Goal: Task Accomplishment & Management: Manage account settings

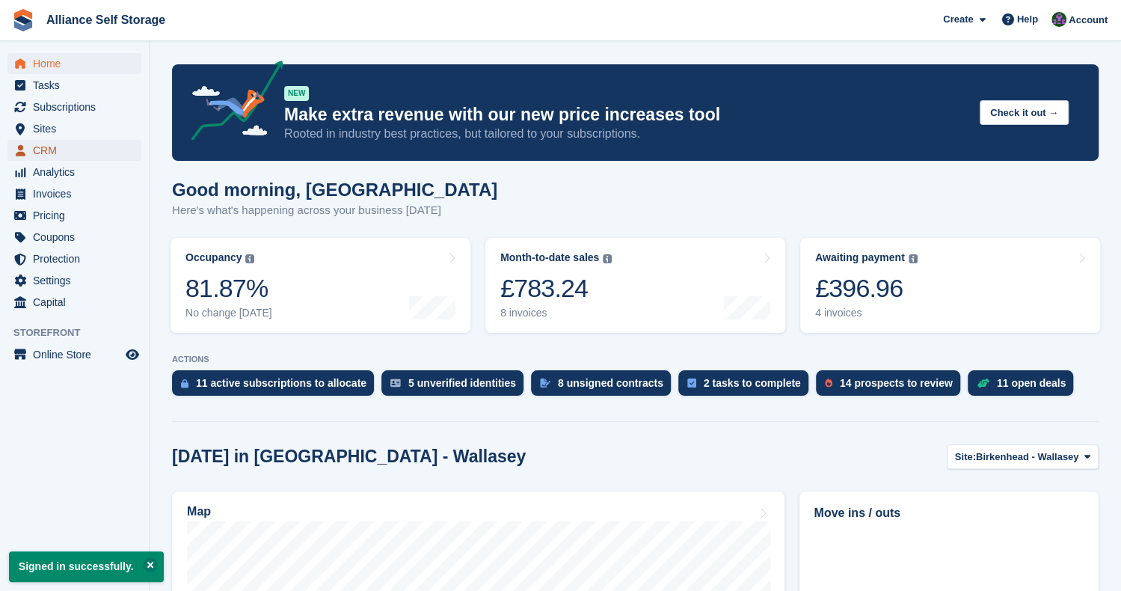
click at [79, 157] on span "CRM" at bounding box center [78, 150] width 90 height 21
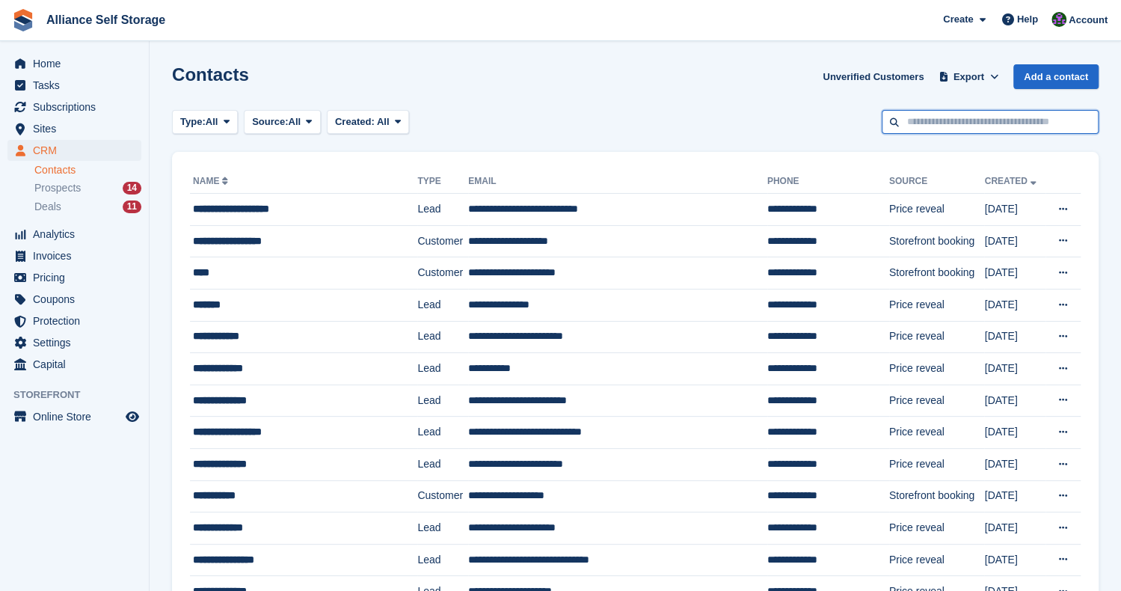
click at [984, 125] on input "text" at bounding box center [989, 122] width 217 height 25
type input "*****"
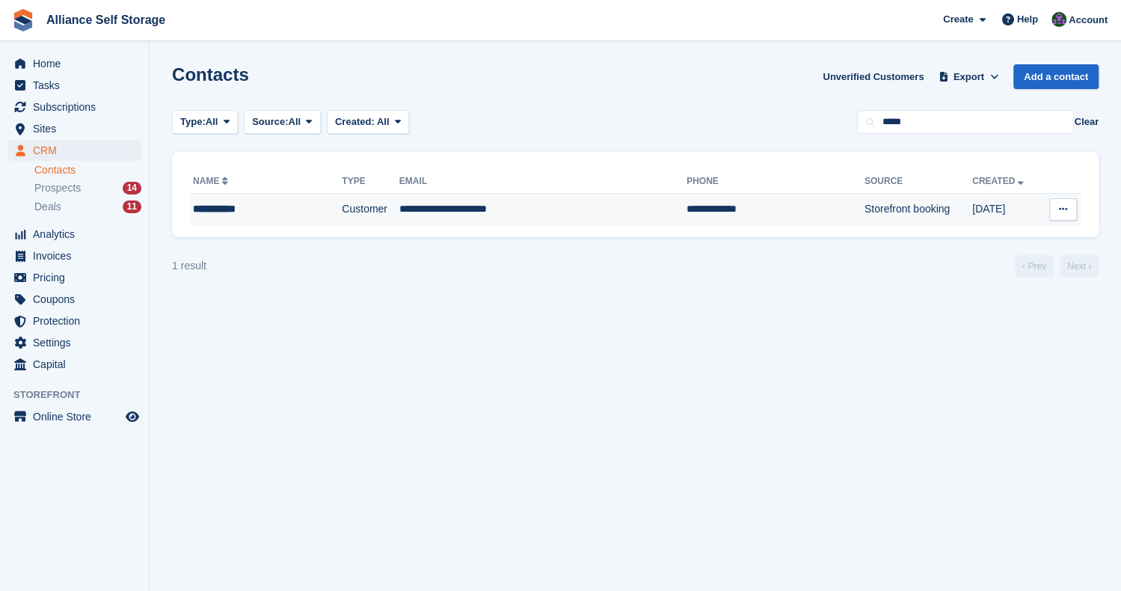
click at [718, 200] on td "**********" at bounding box center [775, 209] width 178 height 31
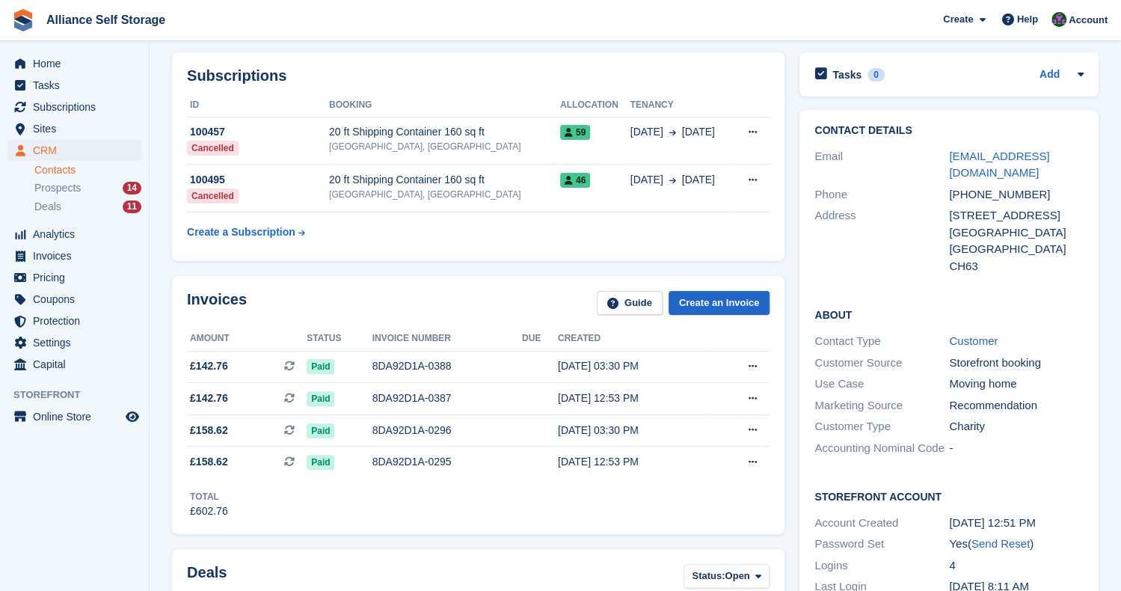
scroll to position [39, 0]
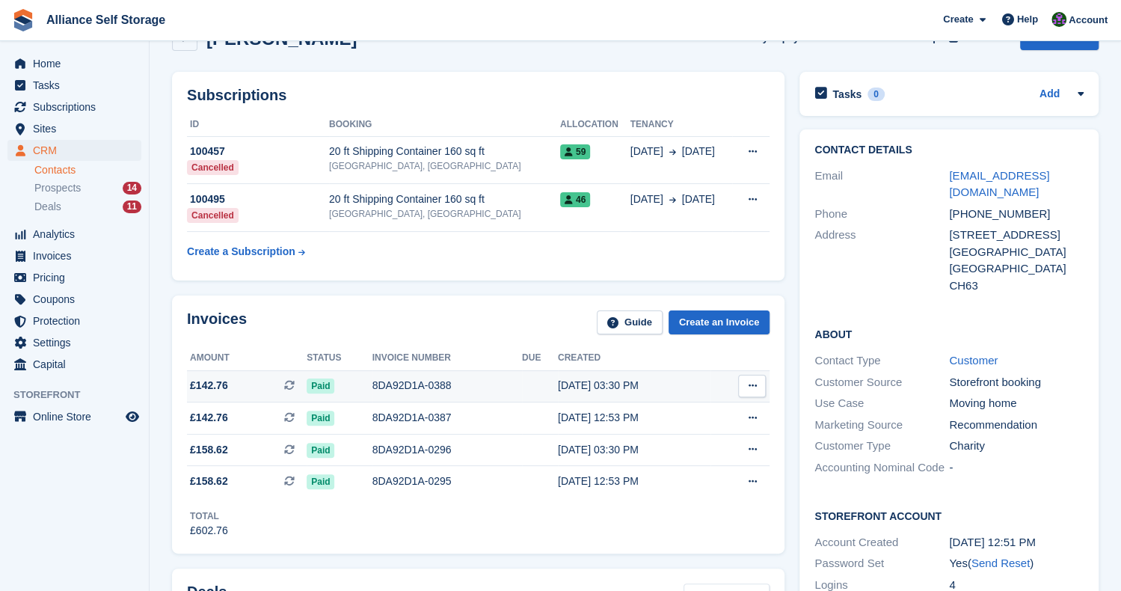
click at [265, 391] on span "£142.76 This is a recurring subscription invoice." at bounding box center [247, 385] width 120 height 16
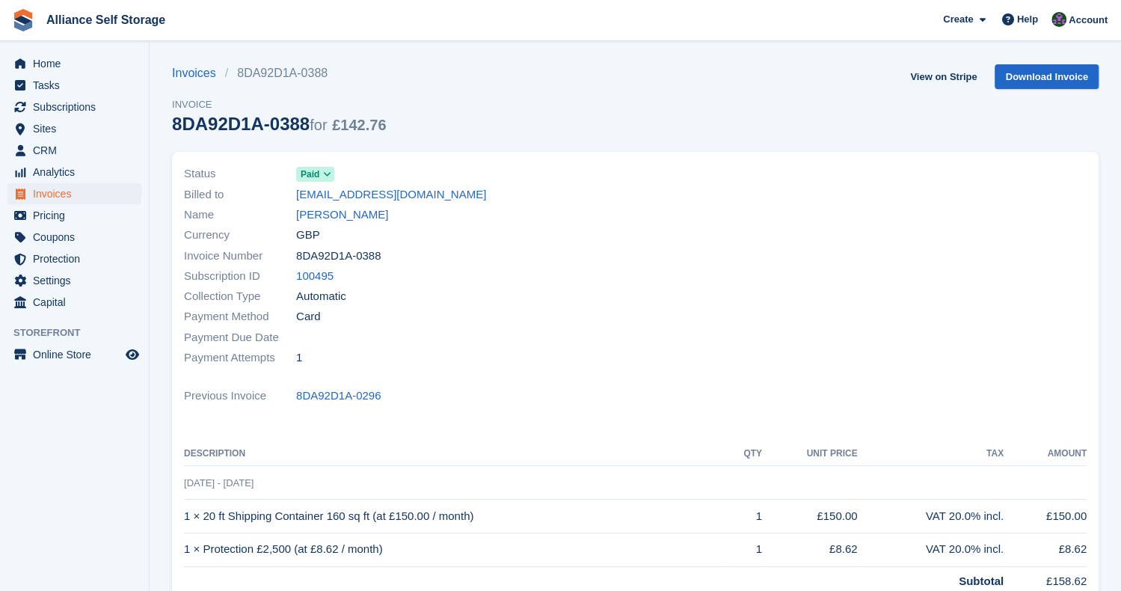
drag, startPoint x: 1118, startPoint y: 152, endPoint x: 1112, endPoint y: 175, distance: 23.2
click at [1112, 175] on section "Invoices 8DA92D1A-0388 Invoice 8DA92D1A-0388 for £142.76 View on Stripe Downloa…" at bounding box center [635, 464] width 971 height 928
click at [323, 212] on link "Ahmed Yasin" at bounding box center [342, 214] width 92 height 17
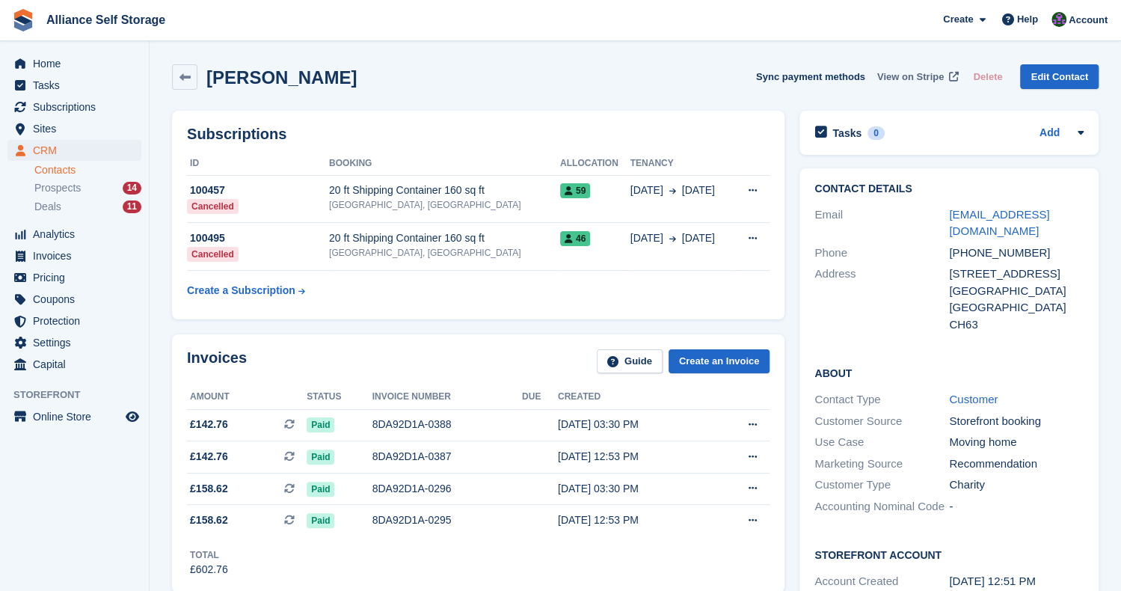
click at [905, 78] on span "View on Stripe" at bounding box center [910, 77] width 67 height 15
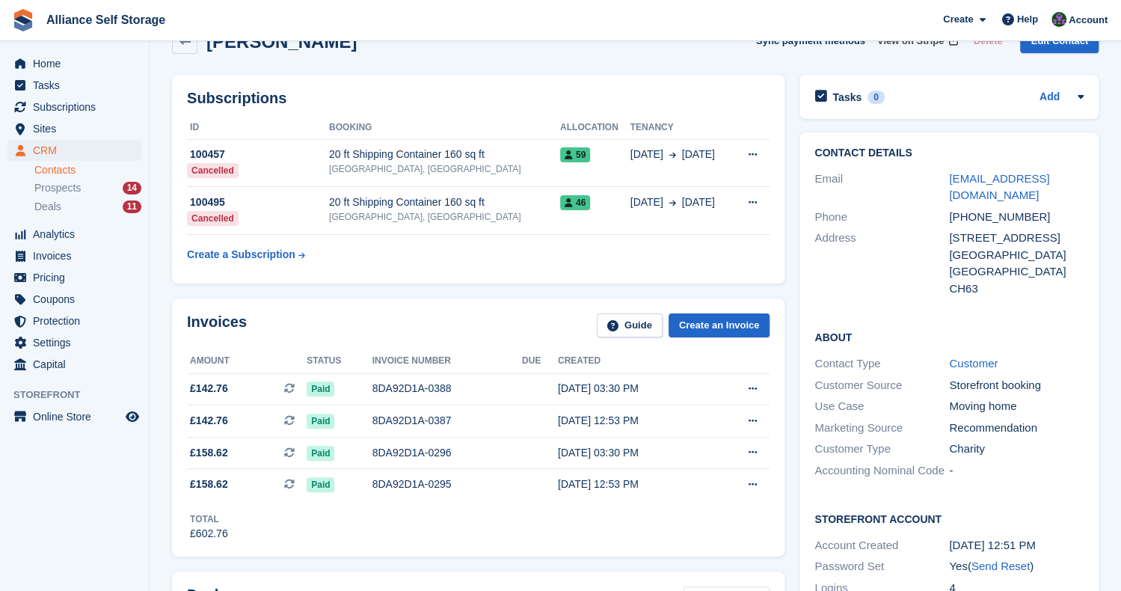
scroll to position [10, 0]
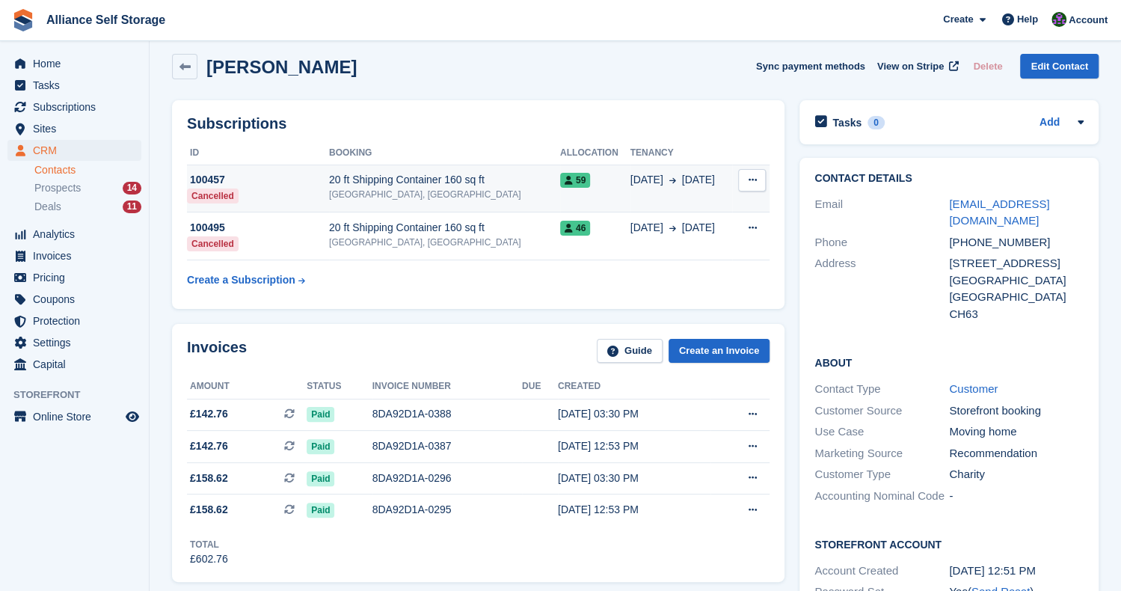
click at [407, 170] on td "20 ft Shipping Container 160 sq ft Tarren Way South, Moreton, Wirral" at bounding box center [444, 188] width 231 height 48
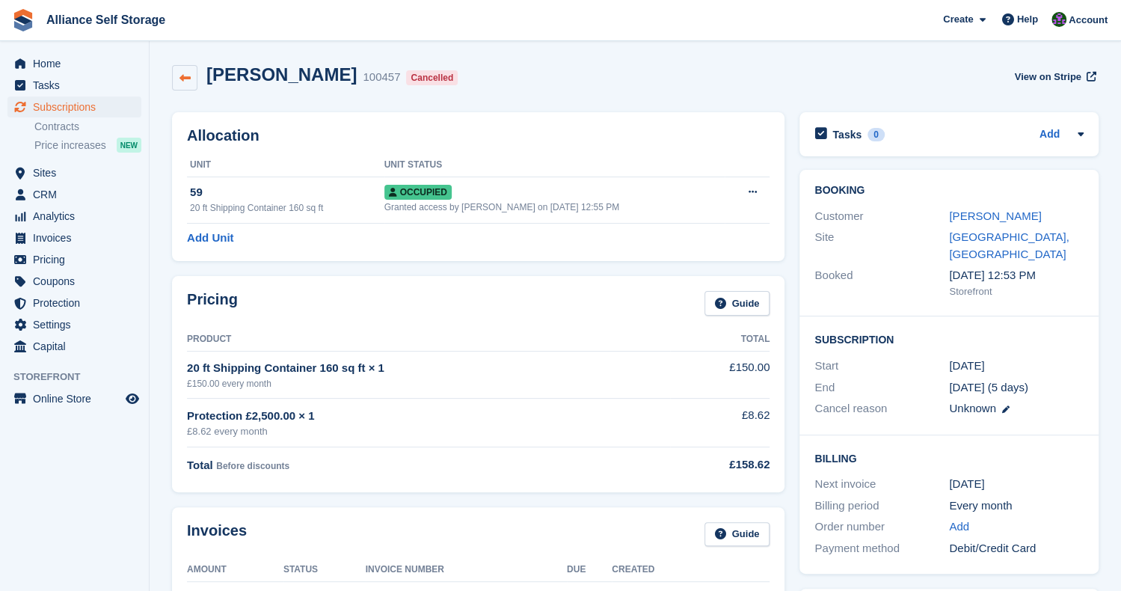
click at [176, 83] on link at bounding box center [184, 77] width 25 height 25
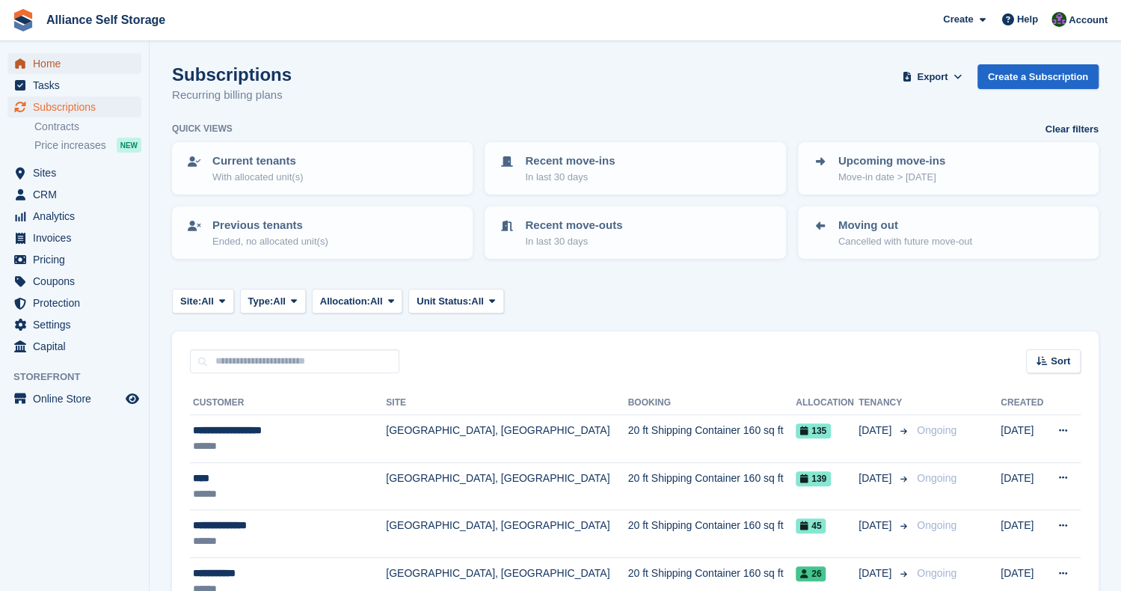
click at [47, 69] on span "Home" at bounding box center [78, 63] width 90 height 21
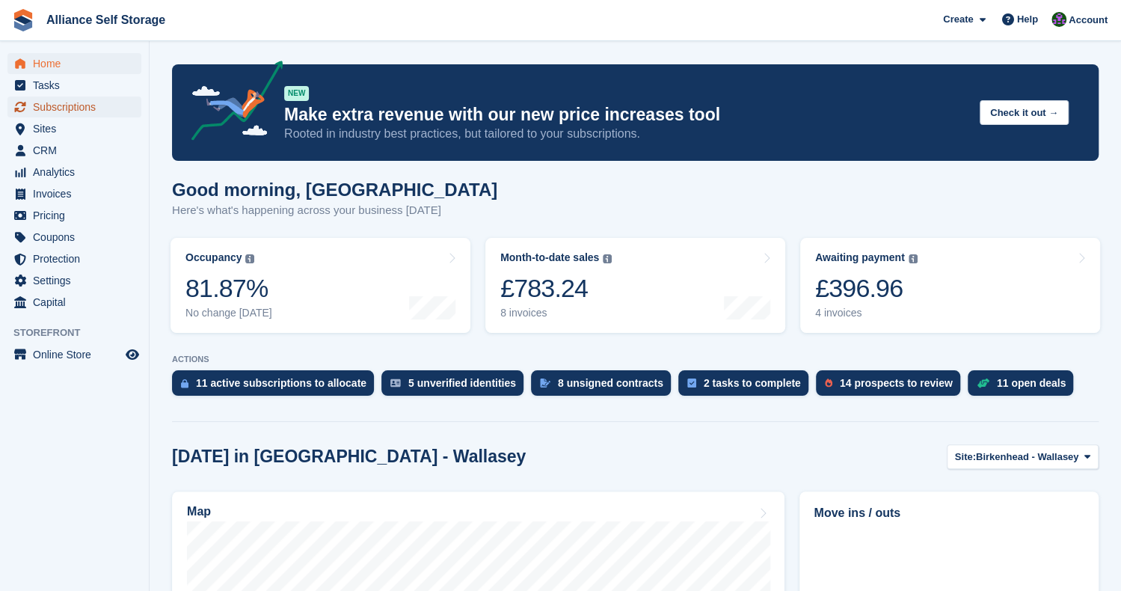
click at [72, 108] on span "Subscriptions" at bounding box center [78, 106] width 90 height 21
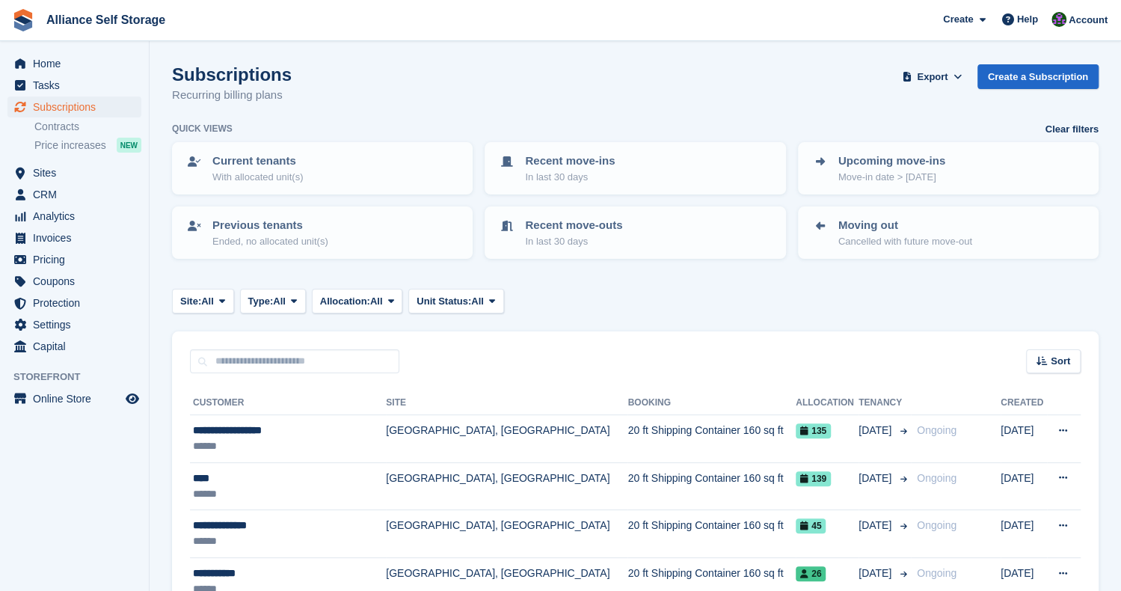
click at [710, 74] on div "Subscriptions Recurring billing plans Export Export Subscriptions Export a CSV …" at bounding box center [635, 93] width 926 height 58
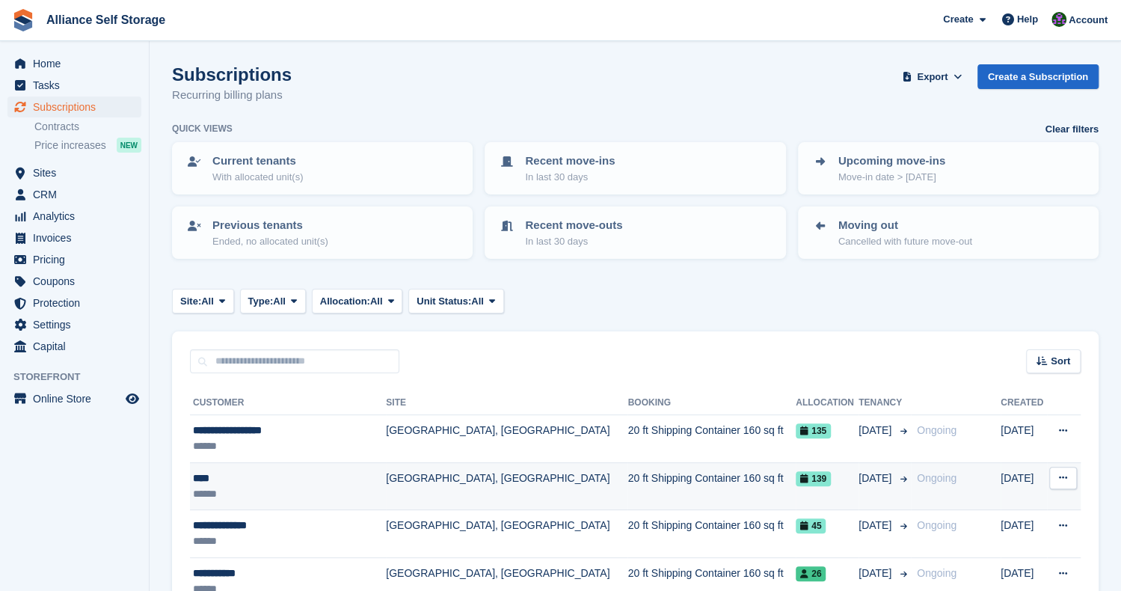
click at [627, 493] on td "20 ft Shipping Container 160 sq ft" at bounding box center [711, 486] width 168 height 48
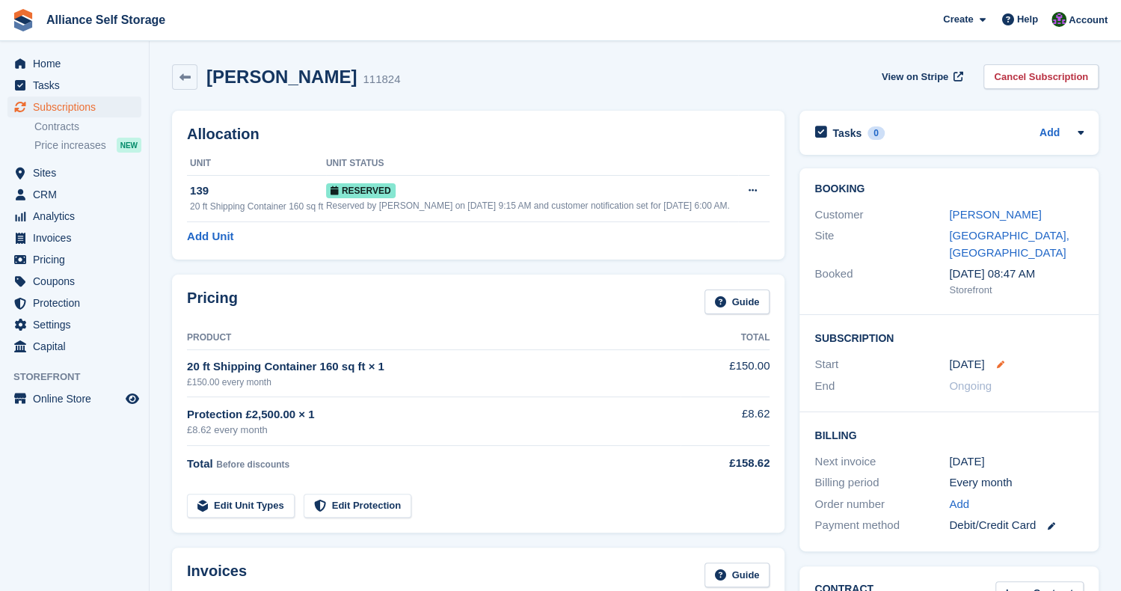
click at [996, 363] on icon at bounding box center [999, 363] width 7 height 7
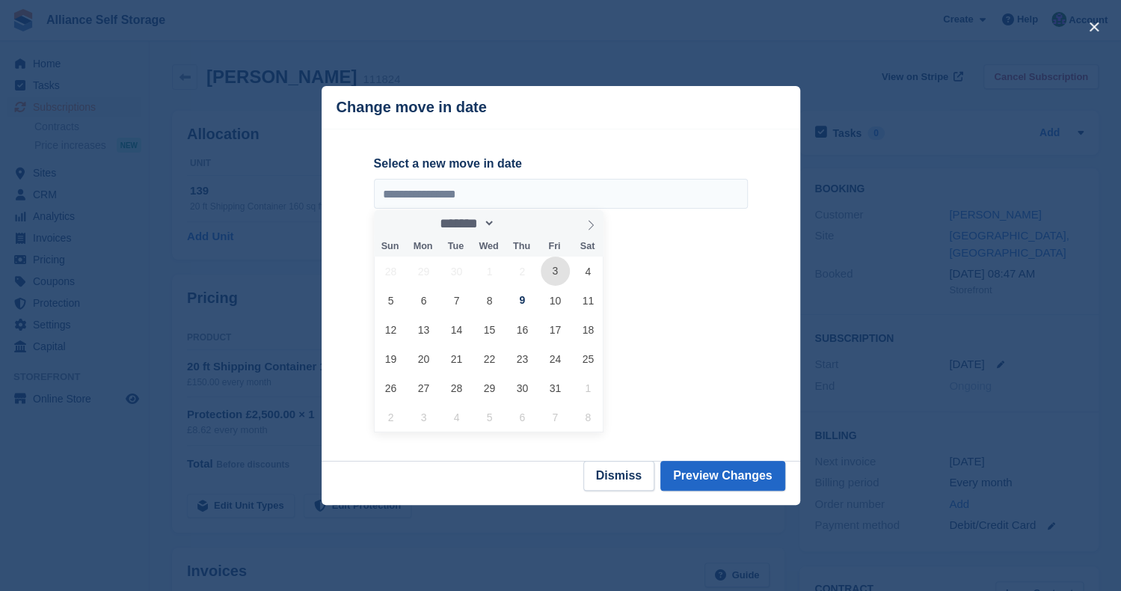
click at [558, 277] on span "3" at bounding box center [554, 270] width 29 height 29
click at [598, 273] on span "4" at bounding box center [587, 270] width 29 height 29
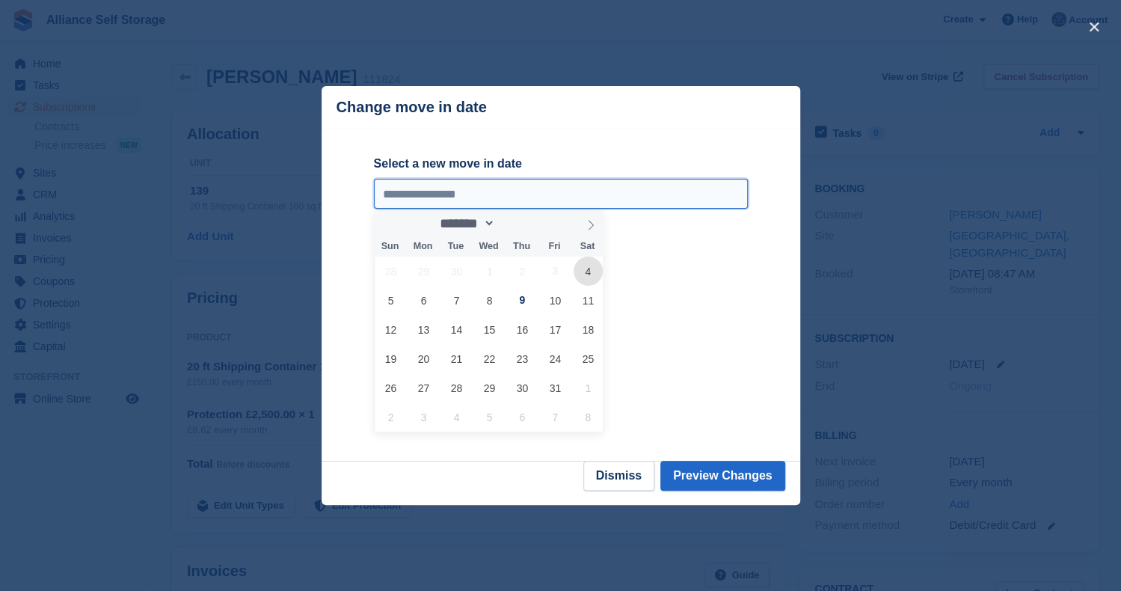
type input "**********"
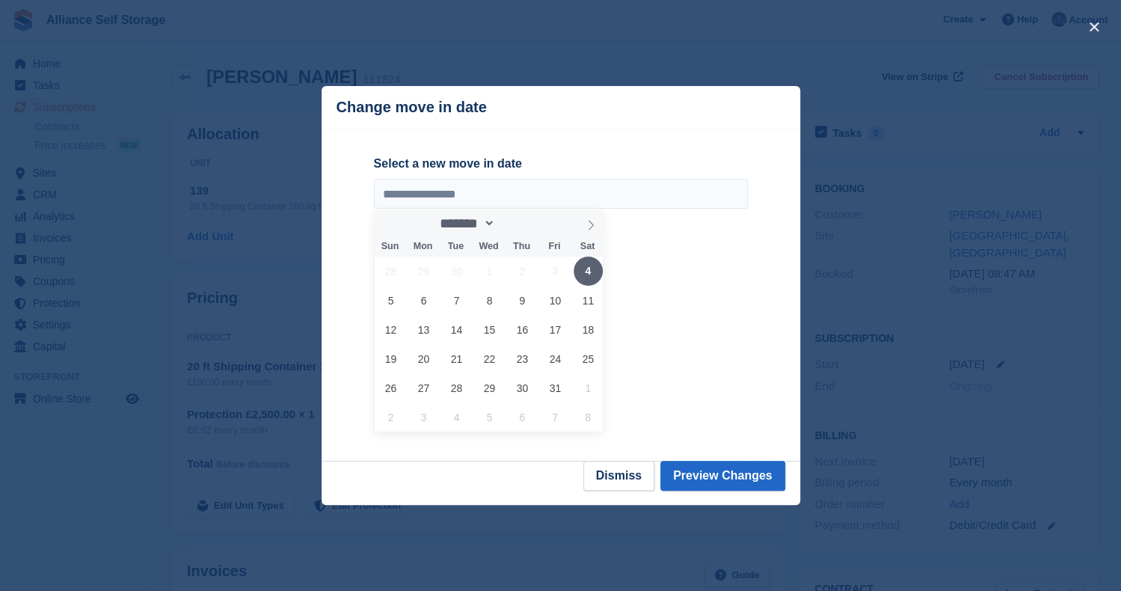
click at [591, 272] on span "4" at bounding box center [587, 270] width 29 height 29
click at [551, 273] on span "3" at bounding box center [554, 270] width 29 height 29
click at [589, 273] on span "4" at bounding box center [587, 270] width 29 height 29
click at [579, 270] on span "4" at bounding box center [587, 270] width 29 height 29
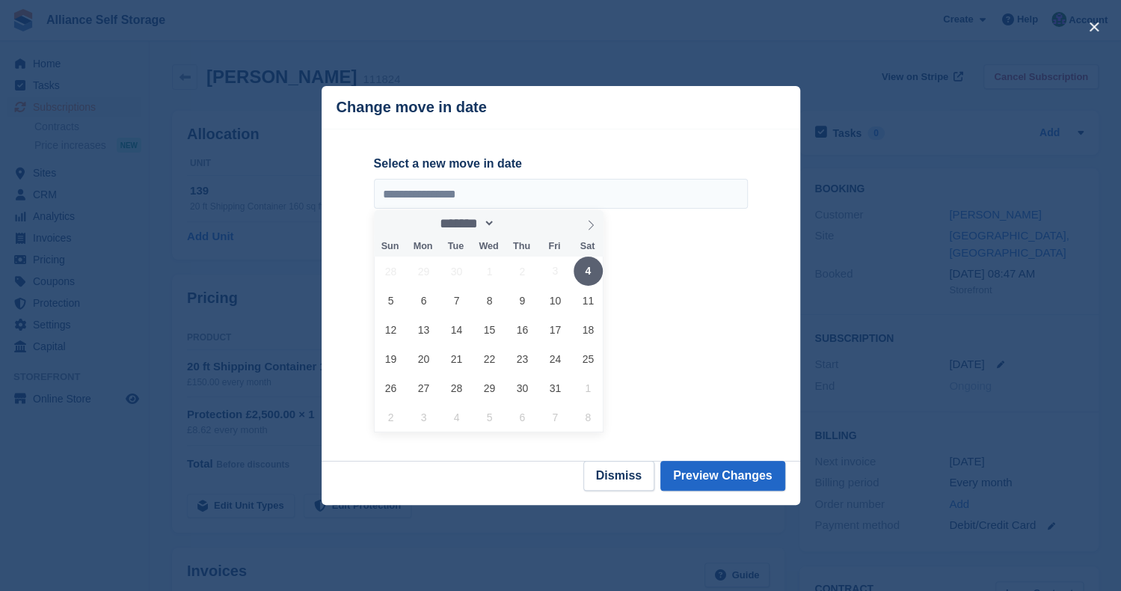
click at [589, 276] on span "4" at bounding box center [587, 270] width 29 height 29
click at [603, 280] on div "28 29 30 1 2 3 4 5 6 7 8 9 10 11 12 13 14 15 16 17 18 19 20 21 22 23 24 25 26 2…" at bounding box center [490, 343] width 230 height 175
click at [589, 274] on span "4" at bounding box center [587, 270] width 29 height 29
click at [588, 272] on span "4" at bounding box center [587, 270] width 29 height 29
click at [731, 345] on div "**********" at bounding box center [561, 293] width 374 height 276
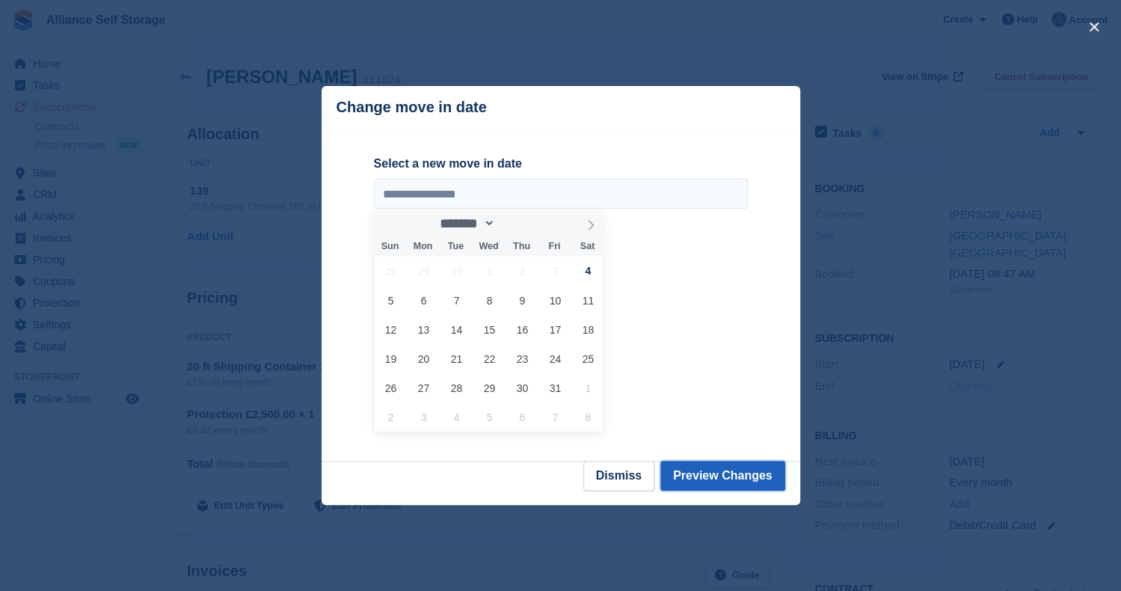
click at [728, 476] on button "Preview Changes" at bounding box center [722, 475] width 125 height 30
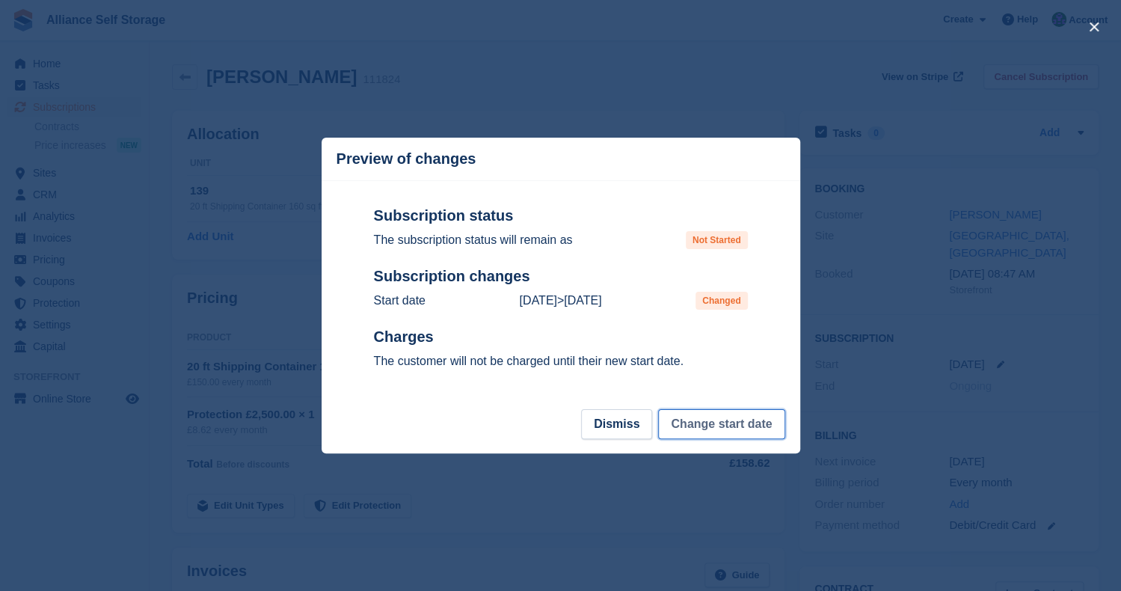
click at [719, 427] on button "Change start date" at bounding box center [721, 424] width 126 height 30
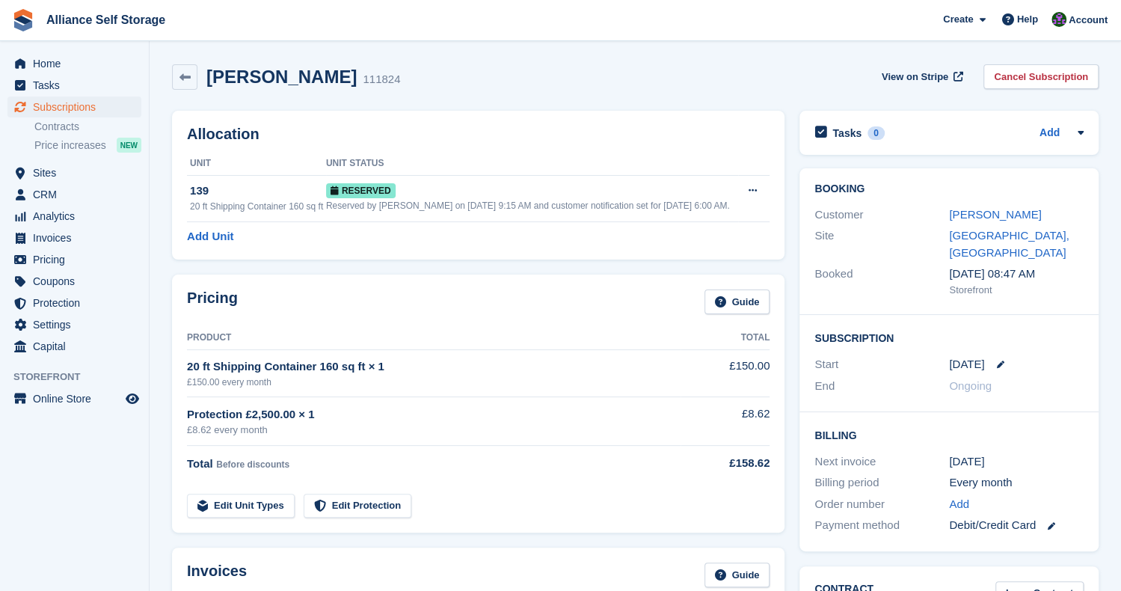
click at [670, 59] on div "Jake 111824 View on Stripe Cancel Subscription" at bounding box center [634, 80] width 941 height 46
click at [53, 403] on span "Online Store" at bounding box center [78, 398] width 90 height 21
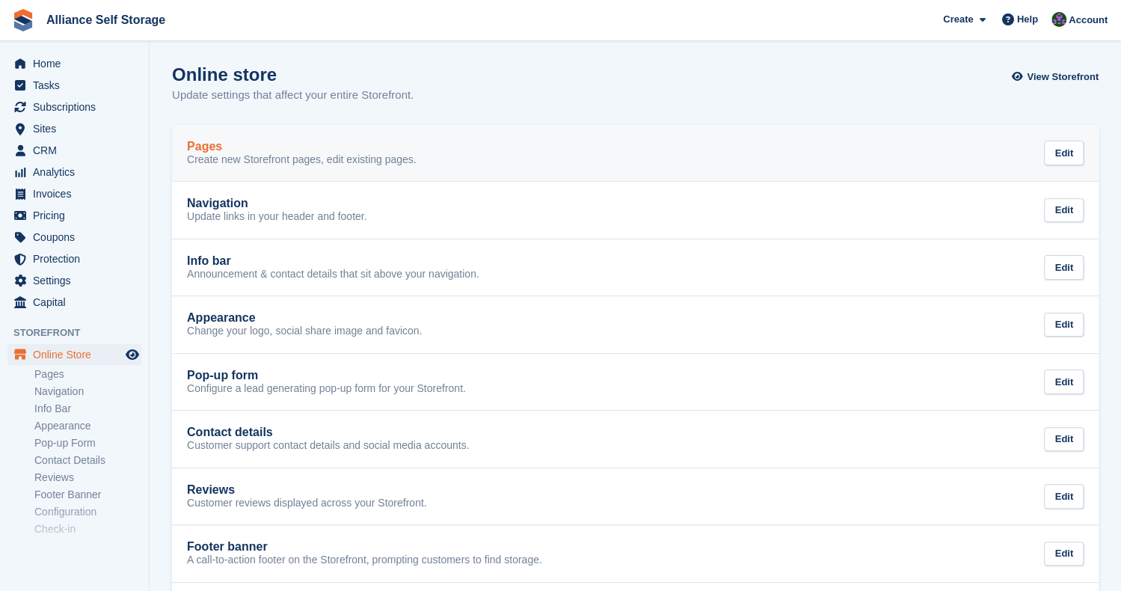
click at [571, 177] on link "Pages Create new Storefront pages, edit existing pages. Edit" at bounding box center [635, 153] width 926 height 57
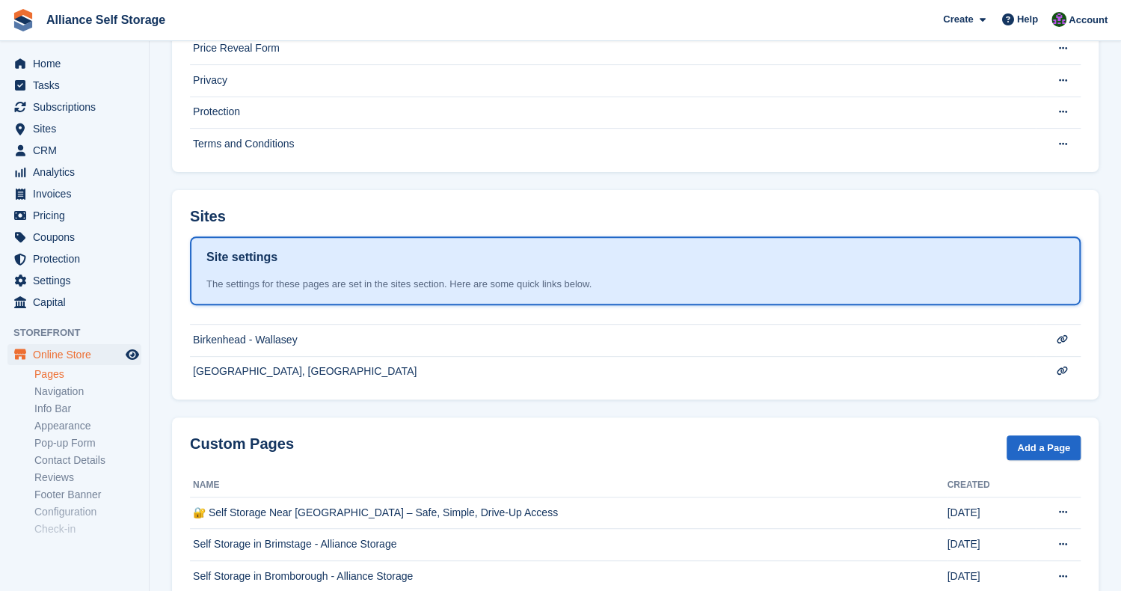
scroll to position [298, 0]
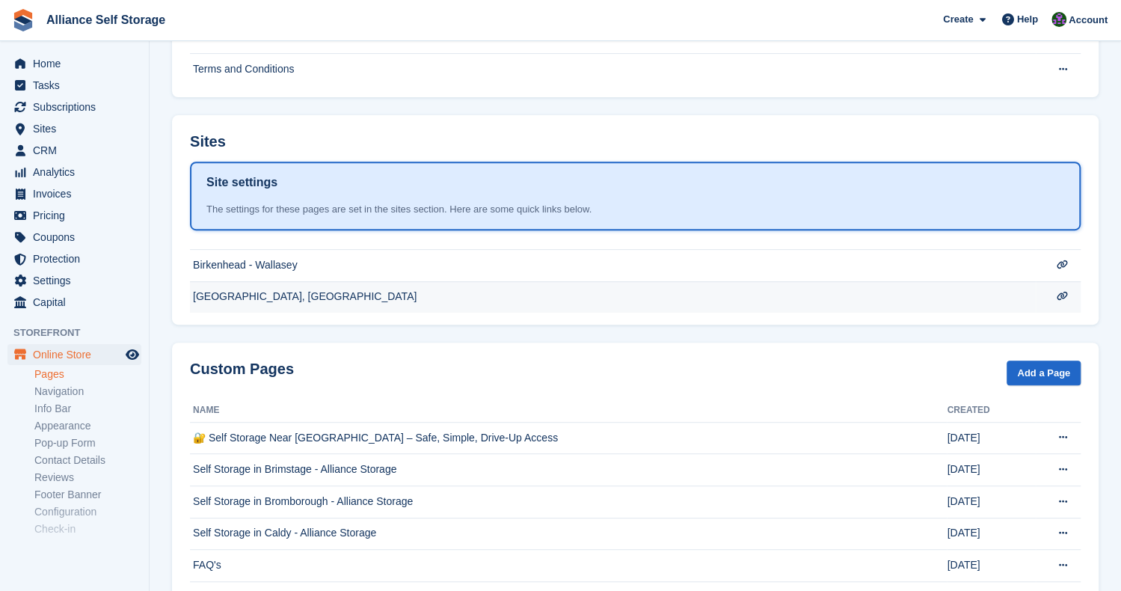
click at [368, 295] on td "[GEOGRAPHIC_DATA], [GEOGRAPHIC_DATA]" at bounding box center [612, 296] width 845 height 31
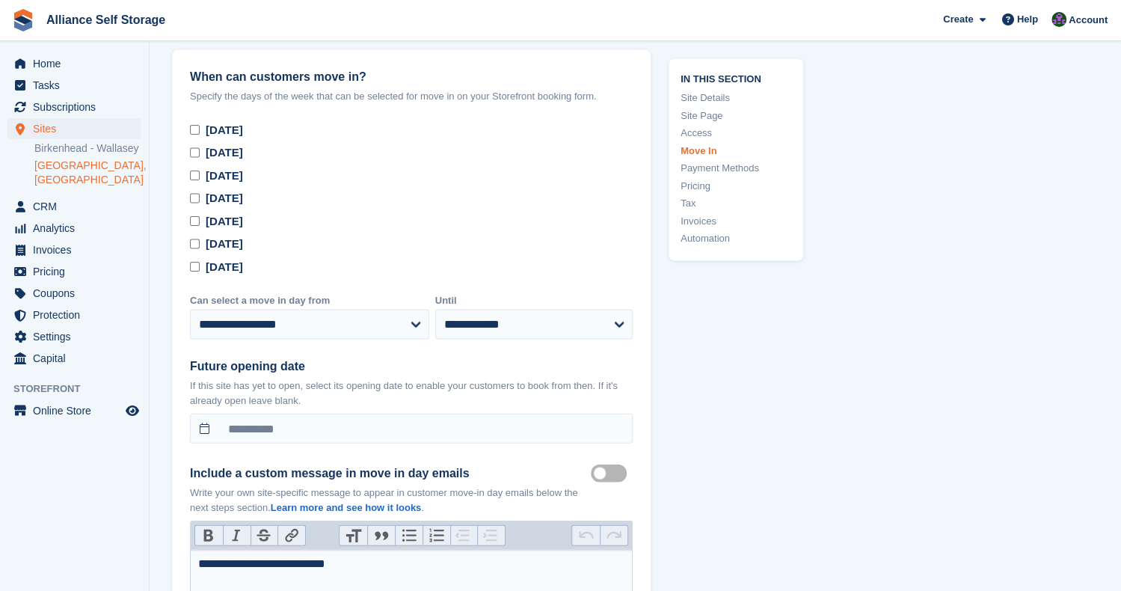
scroll to position [5053, 0]
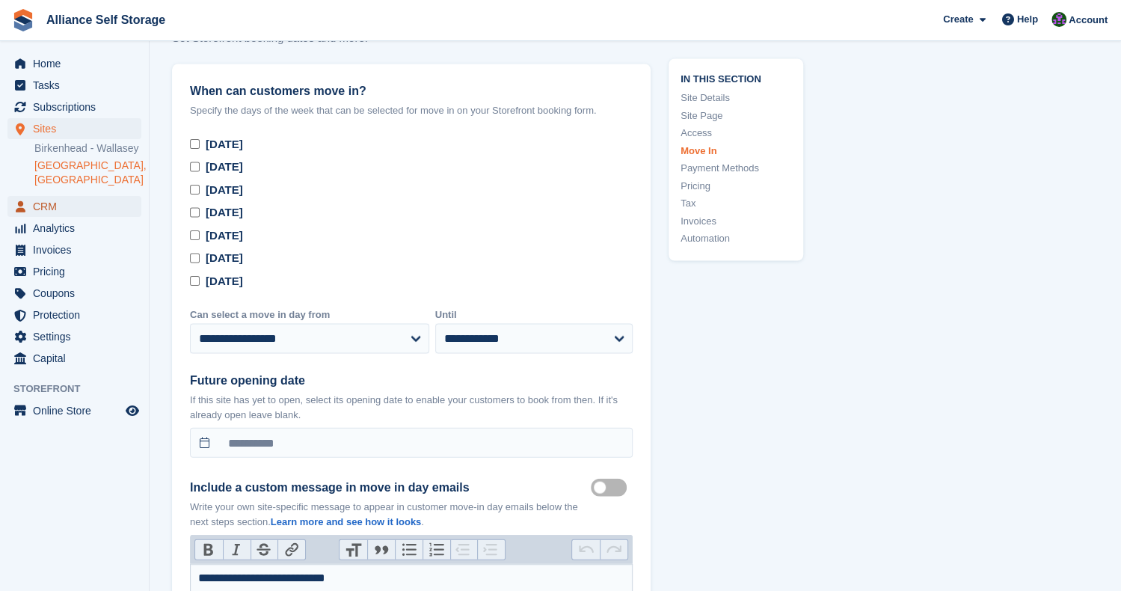
click at [81, 211] on span "CRM" at bounding box center [78, 206] width 90 height 21
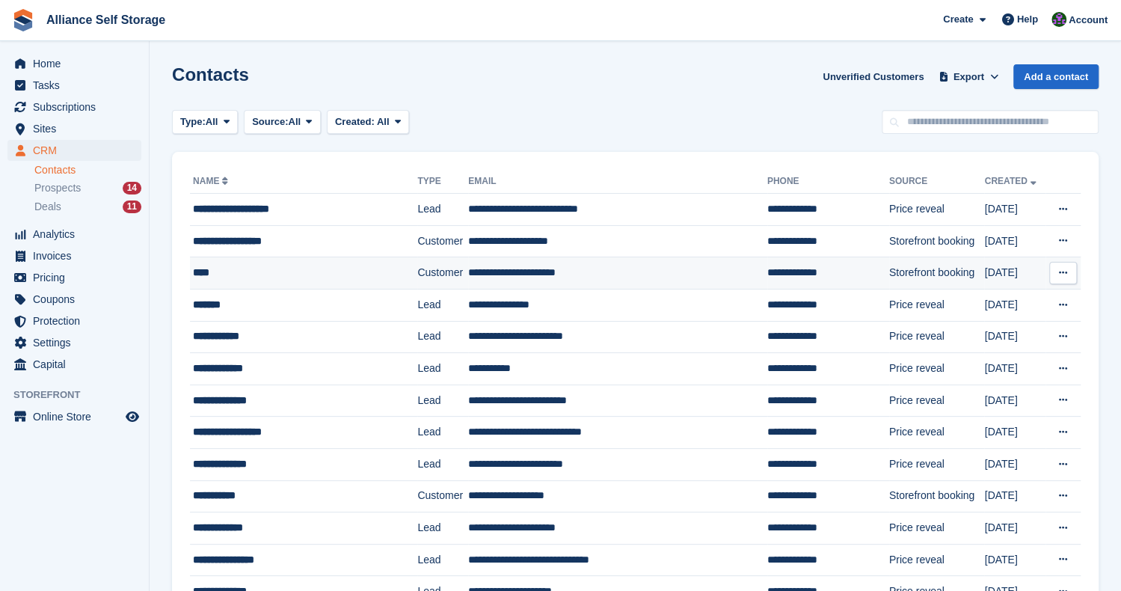
click at [274, 270] on div "****" at bounding box center [293, 273] width 200 height 16
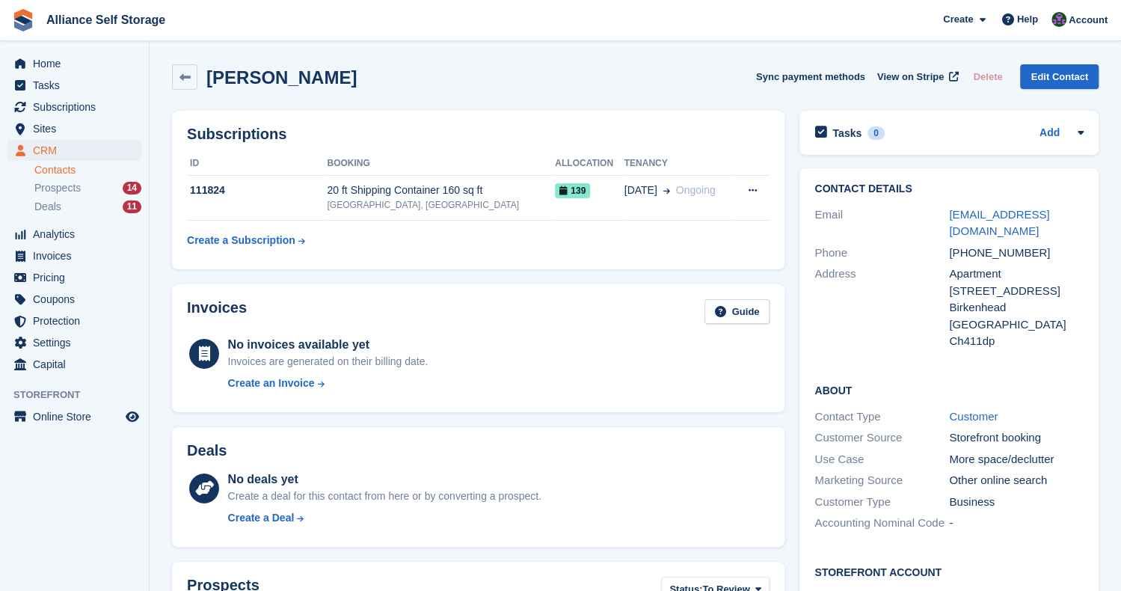
click at [690, 65] on div "[PERSON_NAME] Sync payment methods View on Stripe Delete Edit Contact" at bounding box center [635, 76] width 926 height 25
click at [1085, 84] on link "Edit Contact" at bounding box center [1059, 76] width 78 height 25
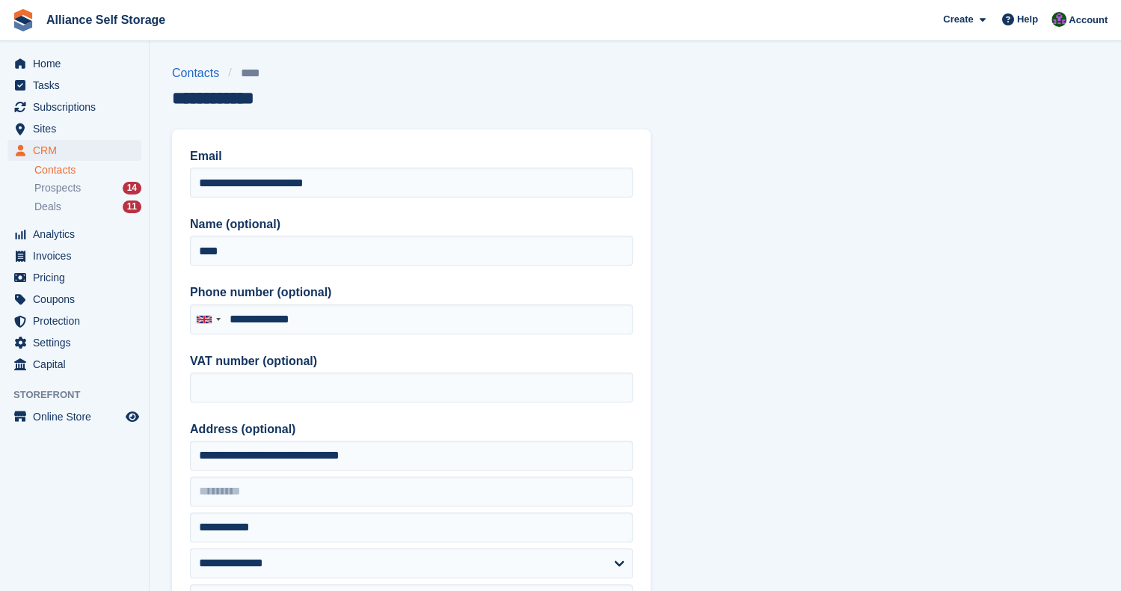
type input "**********"
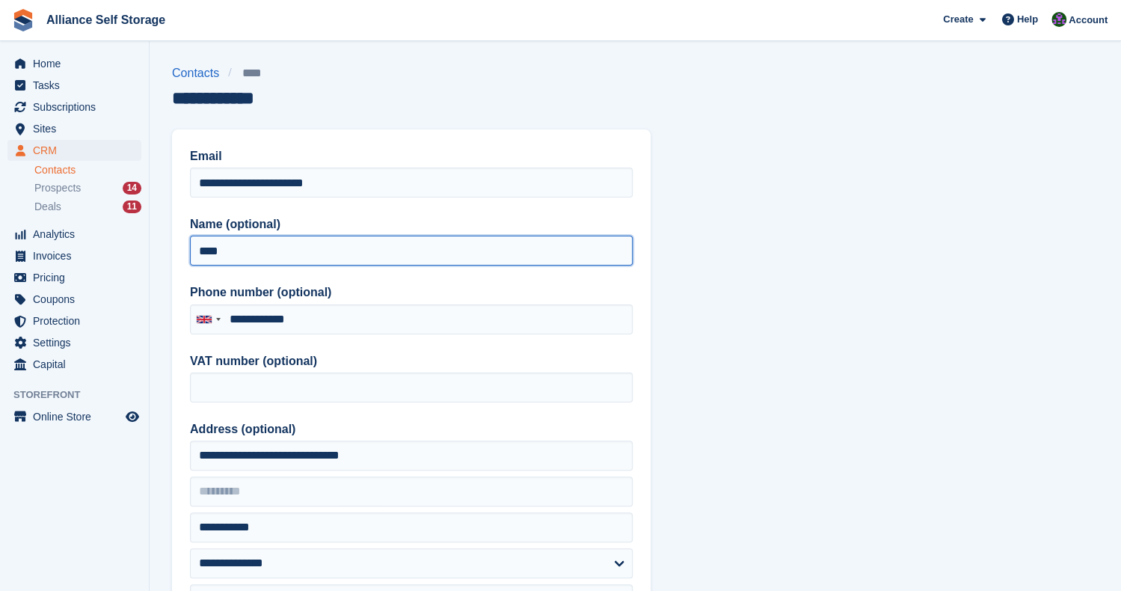
click at [364, 247] on input "****" at bounding box center [411, 250] width 443 height 30
type input "**********"
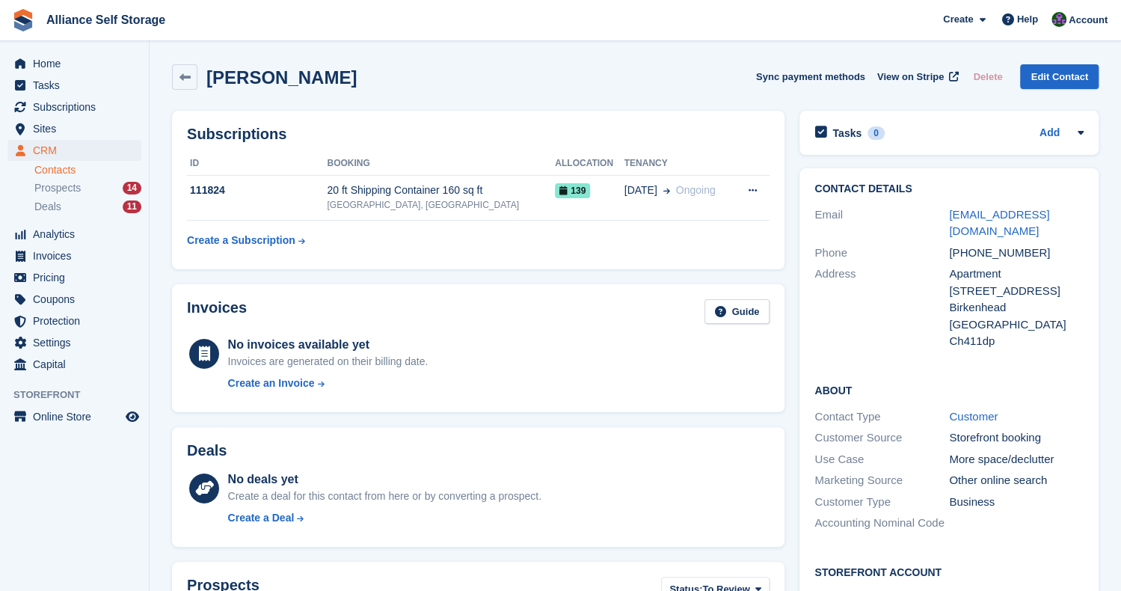
click at [60, 174] on link "Contacts" at bounding box center [87, 170] width 107 height 14
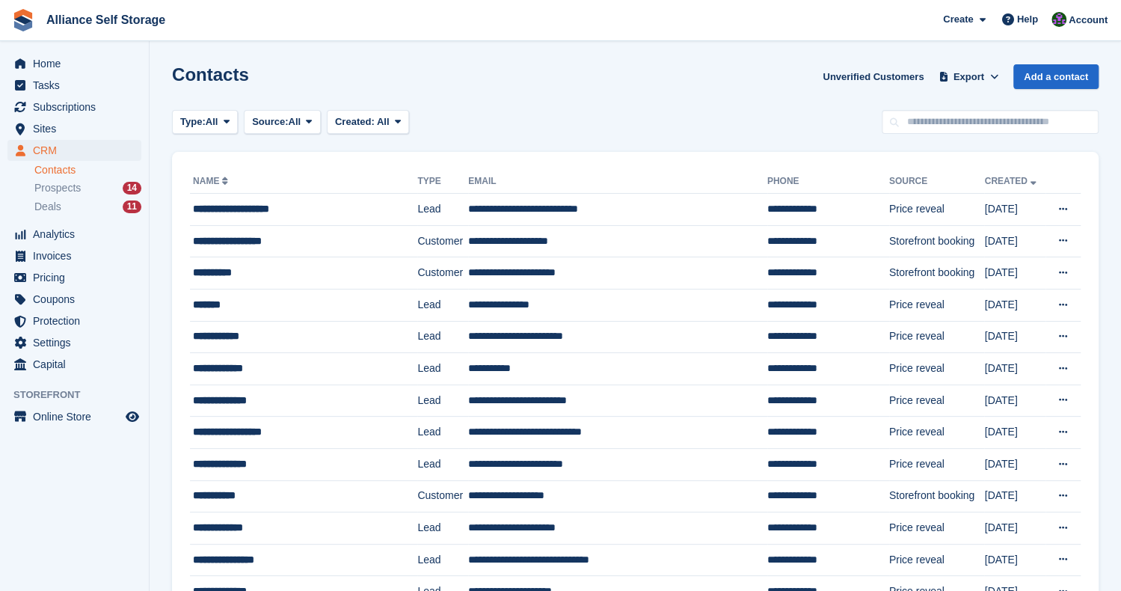
click at [64, 191] on span "Prospects" at bounding box center [57, 188] width 46 height 14
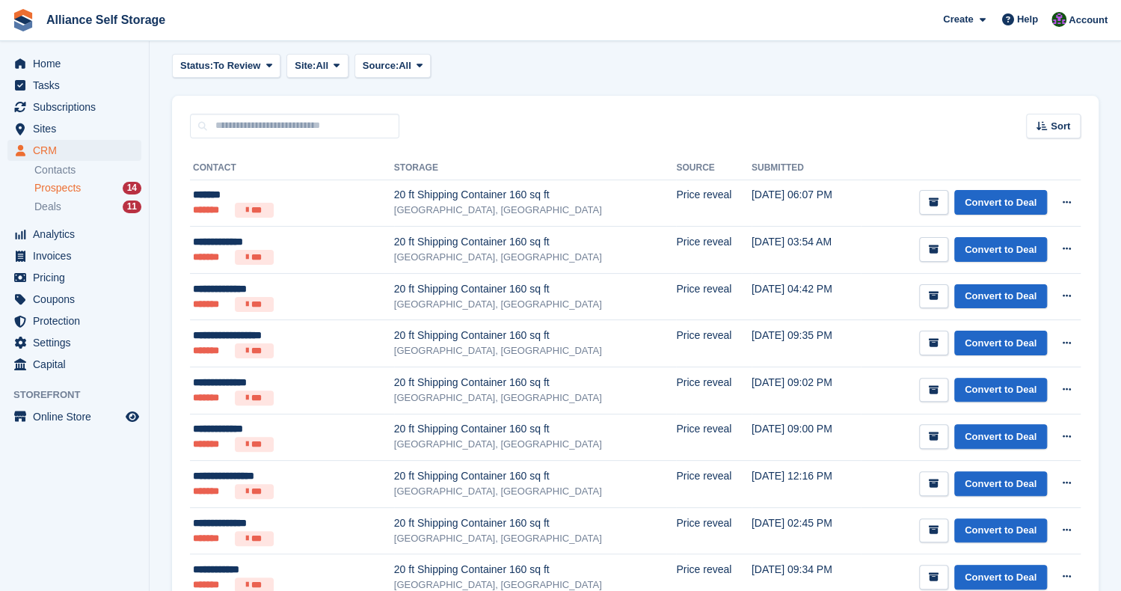
scroll to position [43, 0]
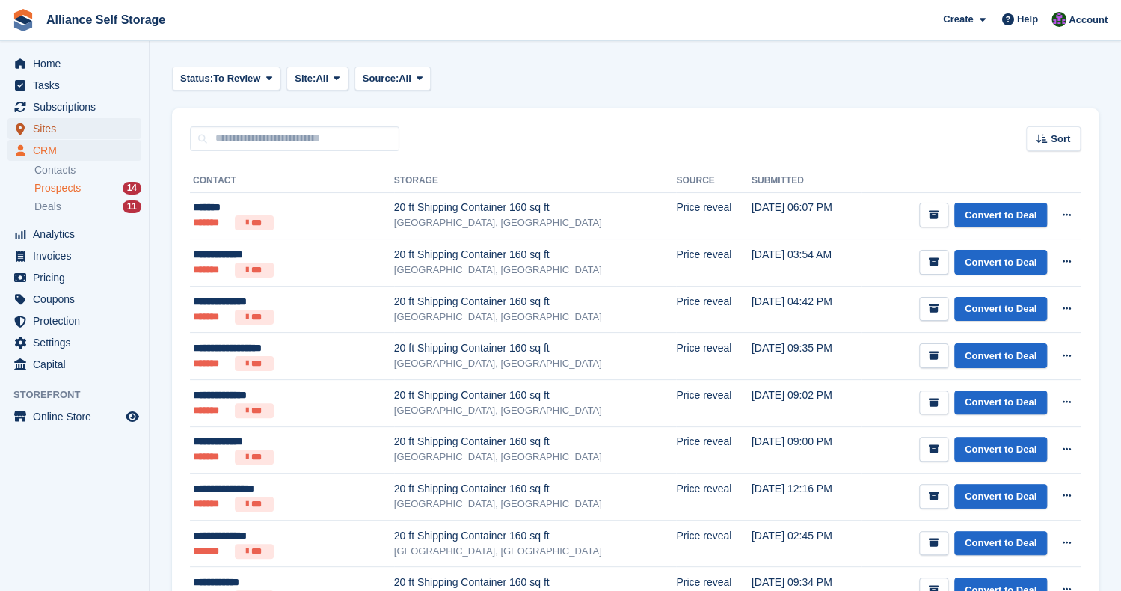
click at [54, 131] on span "Sites" at bounding box center [78, 128] width 90 height 21
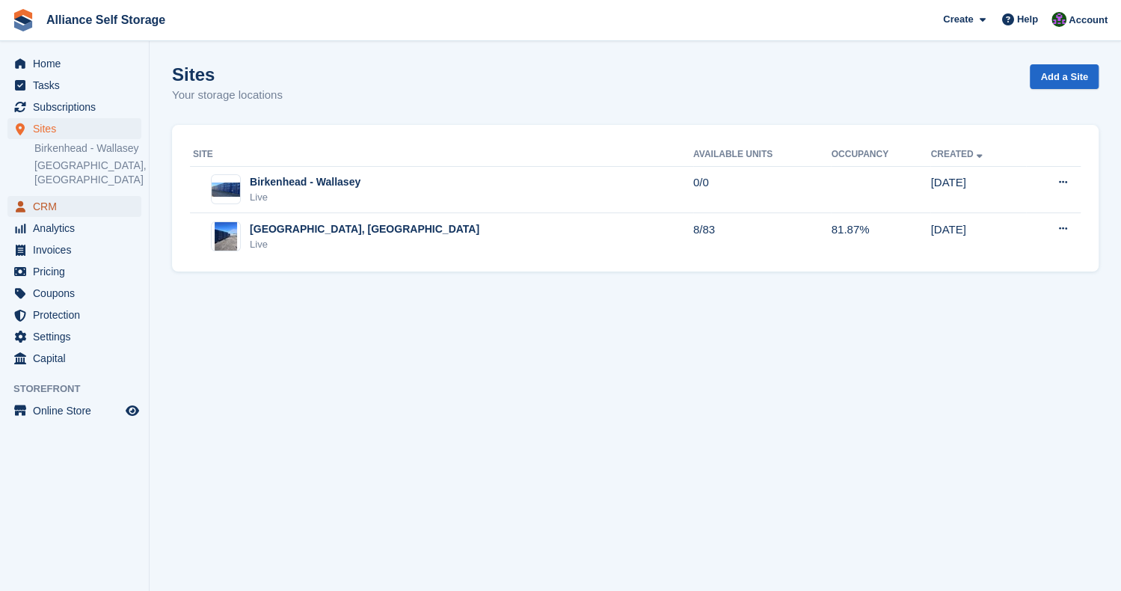
click at [64, 215] on span "CRM" at bounding box center [78, 206] width 90 height 21
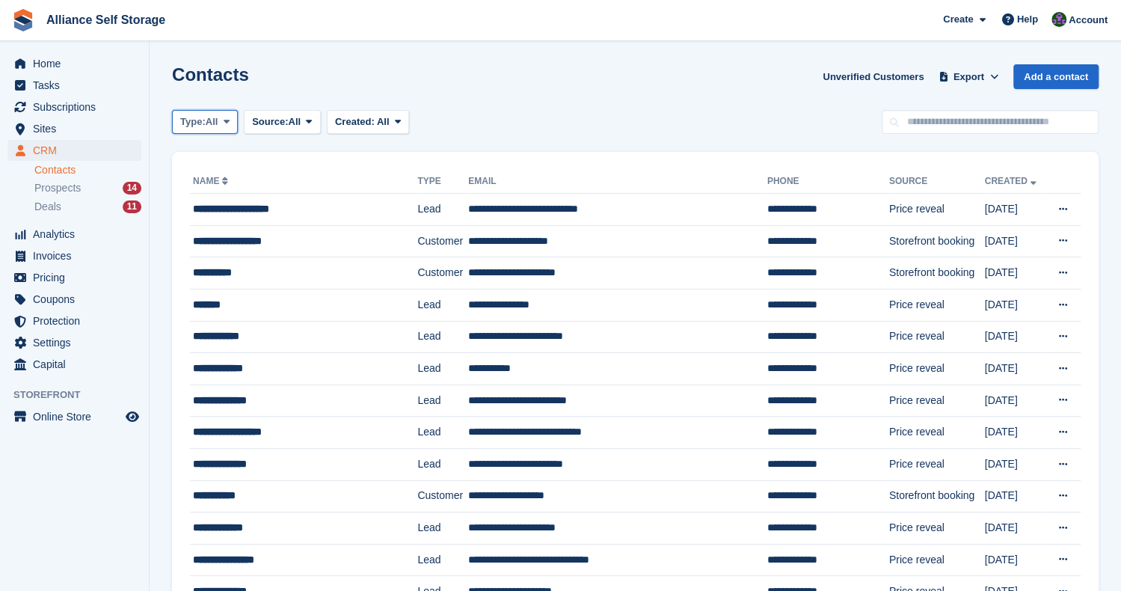
click at [212, 129] on span "All" at bounding box center [212, 121] width 13 height 15
click at [215, 192] on link "Lead" at bounding box center [244, 183] width 130 height 27
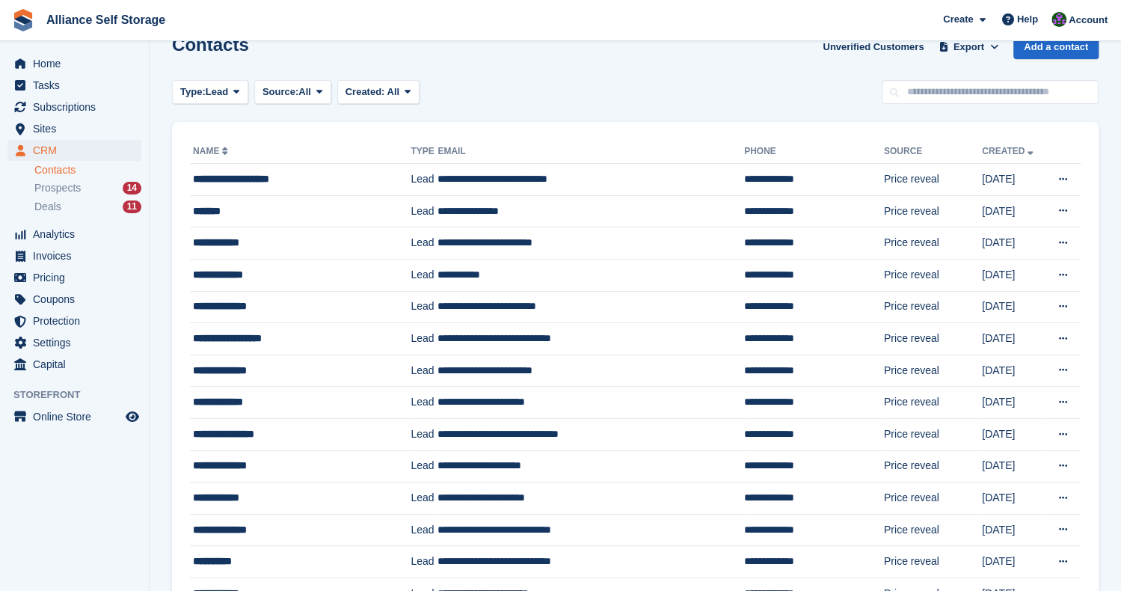
scroll to position [61, 0]
